Goal: Transaction & Acquisition: Download file/media

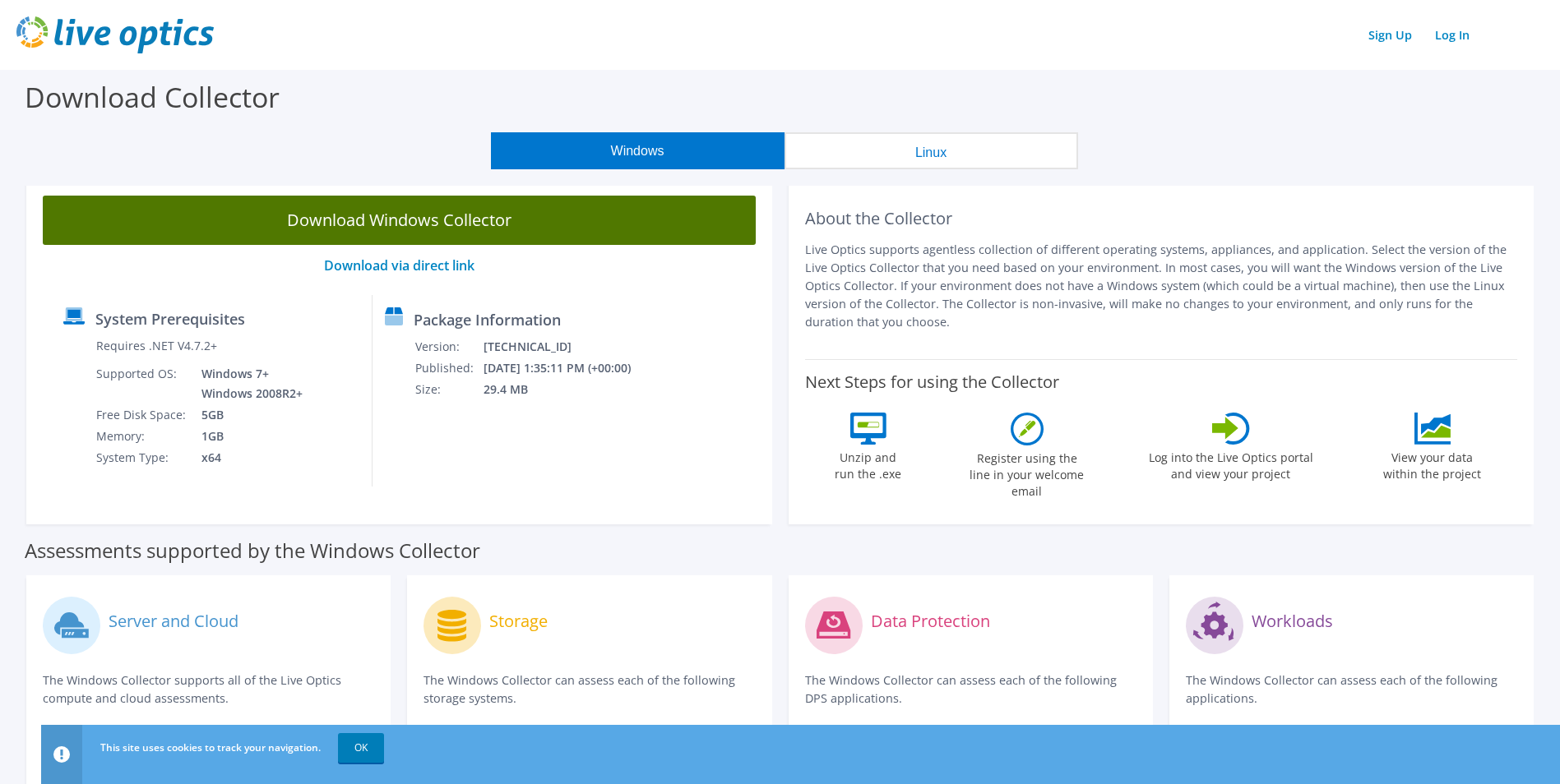
click at [497, 217] on link "Download Windows Collector" at bounding box center [399, 220] width 713 height 50
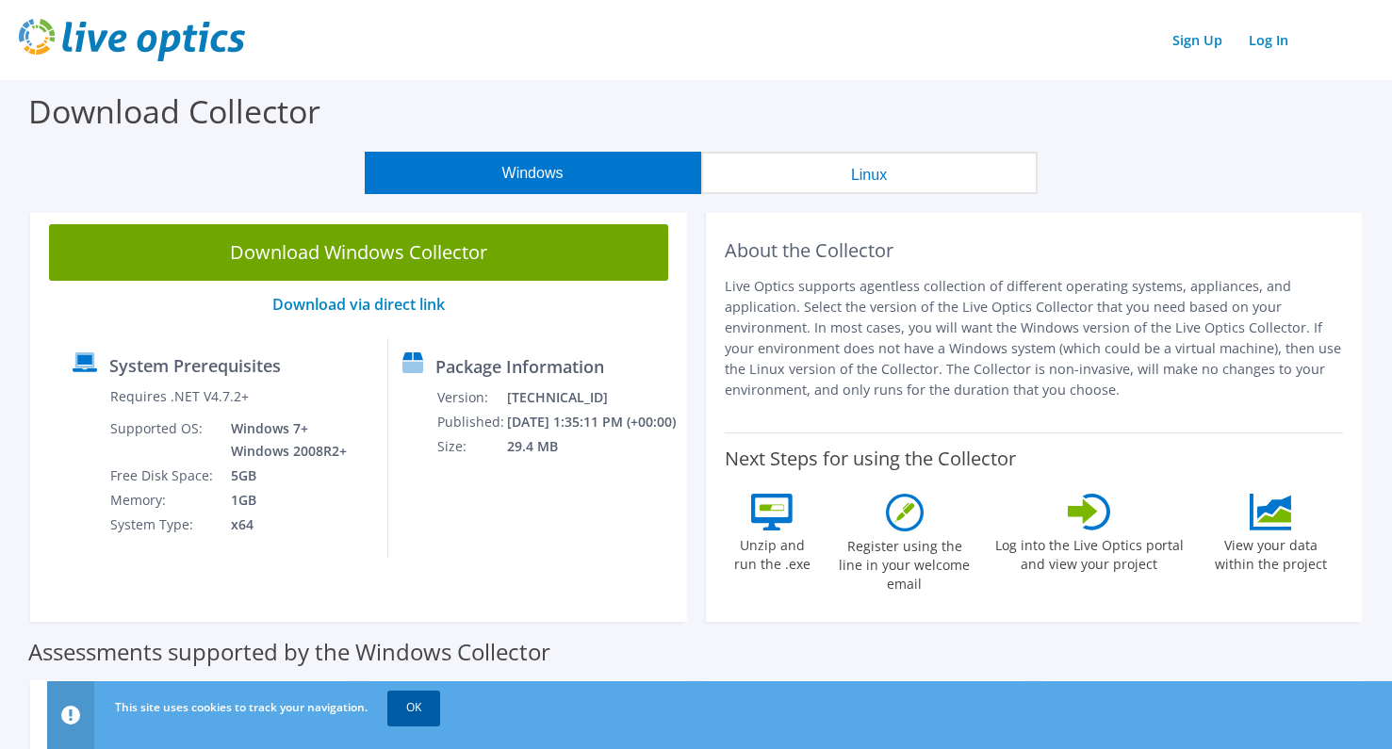
click at [419, 716] on link "OK" at bounding box center [413, 708] width 53 height 34
